Goal: Information Seeking & Learning: Learn about a topic

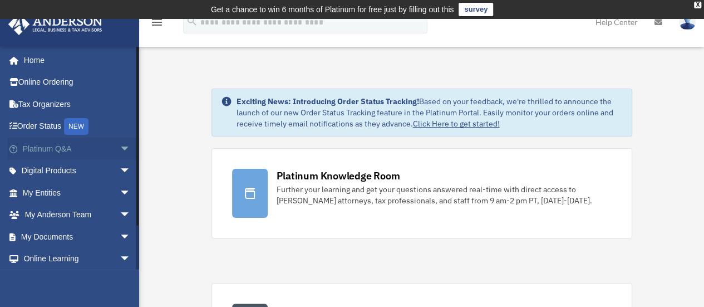
click at [120, 146] on span "arrow_drop_down" at bounding box center [131, 149] width 22 height 23
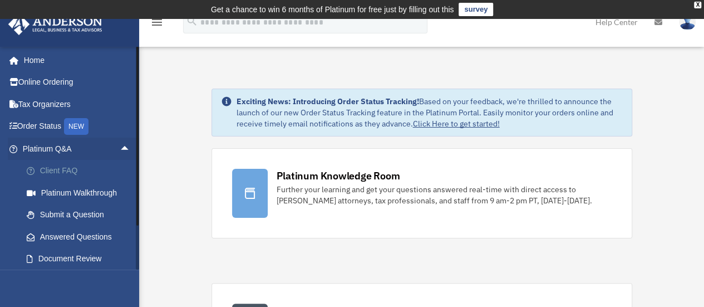
click at [47, 171] on link "Client FAQ" at bounding box center [82, 171] width 132 height 22
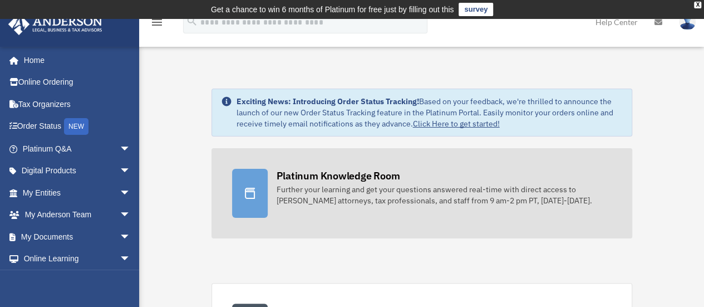
click at [317, 195] on div "Further your learning and get your questions answered real-time with direct acc…" at bounding box center [444, 195] width 335 height 22
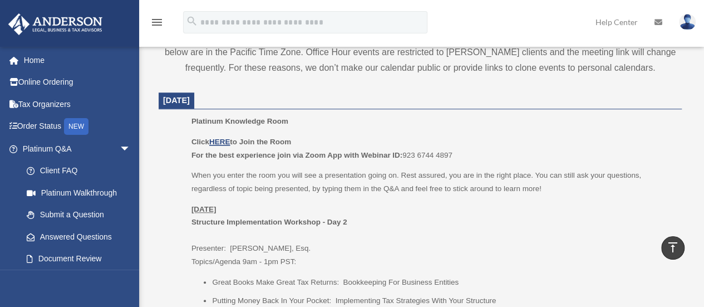
scroll to position [440, 0]
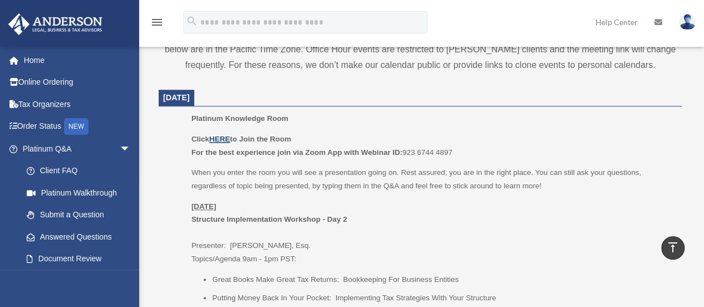
click at [222, 139] on u "HERE" at bounding box center [219, 139] width 21 height 8
click at [226, 141] on u "HERE" at bounding box center [219, 139] width 21 height 8
